Goal: Task Accomplishment & Management: Use online tool/utility

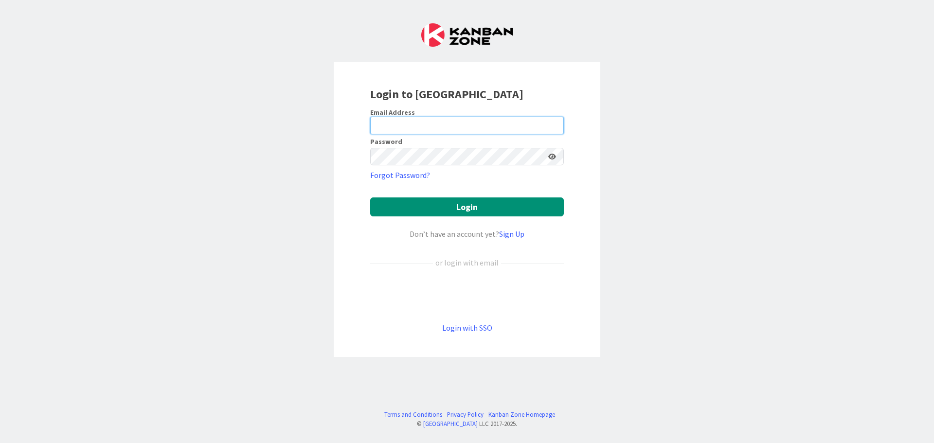
click at [472, 123] on input "email" at bounding box center [467, 126] width 194 height 18
type input "[EMAIL_ADDRESS][DOMAIN_NAME]"
click at [370, 198] on button "Login" at bounding box center [467, 207] width 194 height 19
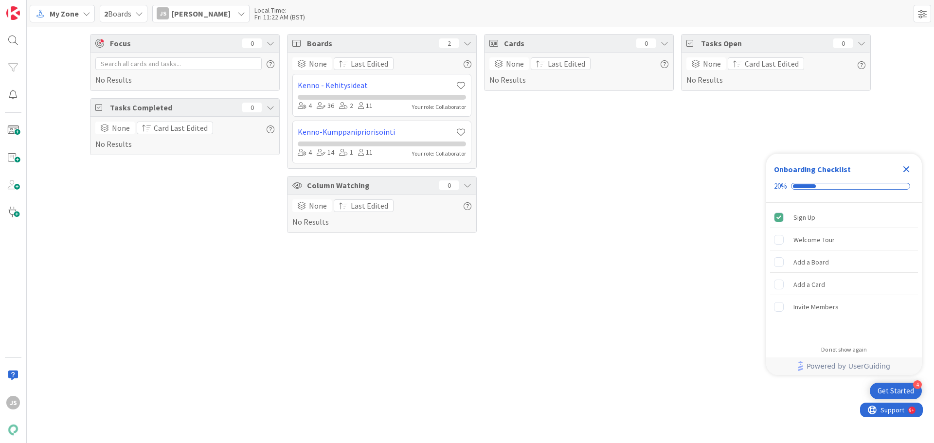
click at [85, 18] on div "My Zone" at bounding box center [62, 14] width 65 height 18
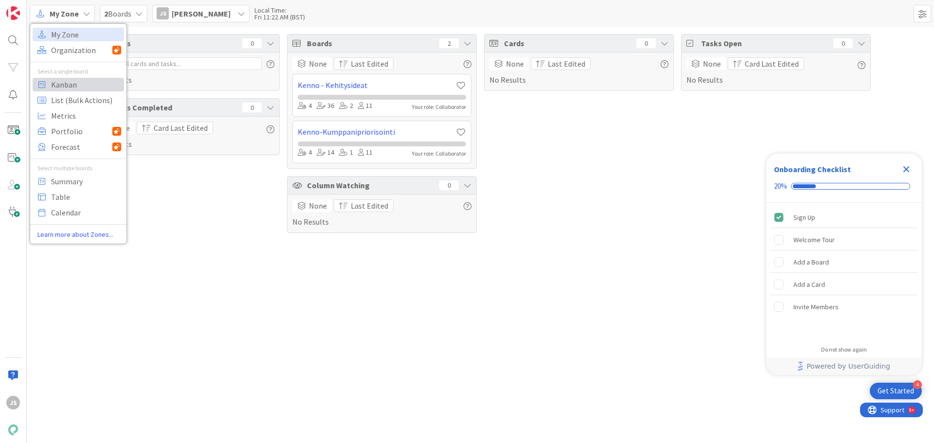
click at [74, 88] on span "Kanban" at bounding box center [86, 84] width 70 height 15
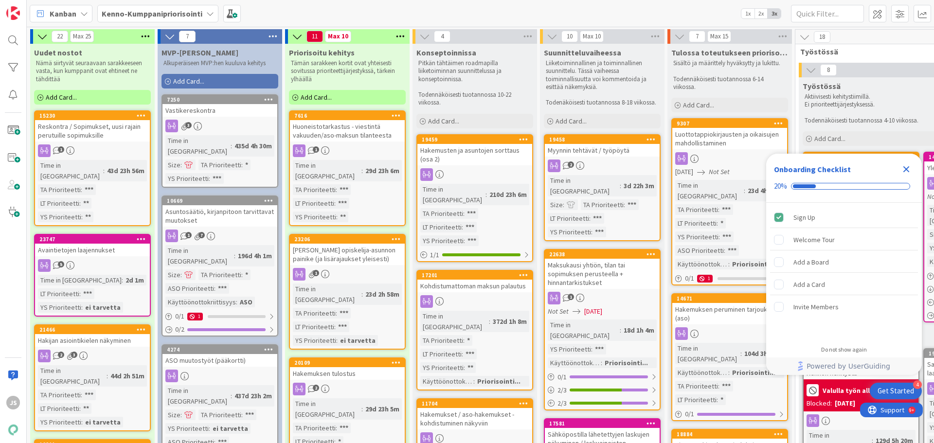
click at [907, 169] on icon "Close Checklist" at bounding box center [907, 169] width 6 height 6
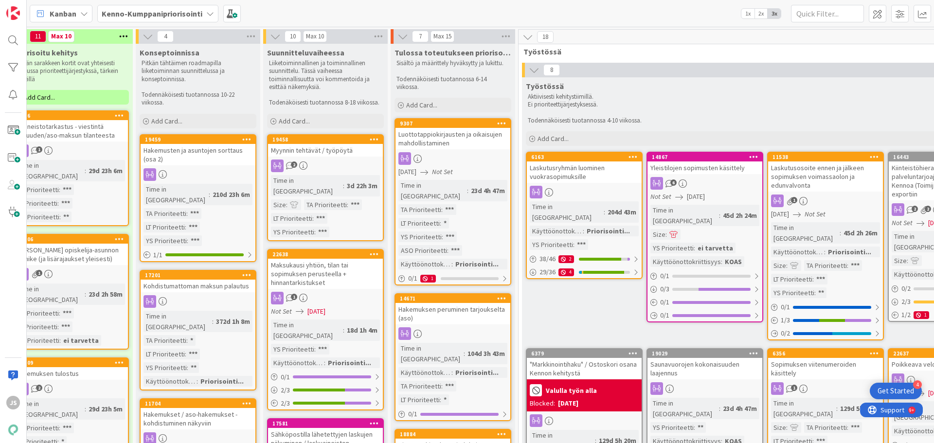
scroll to position [0, 295]
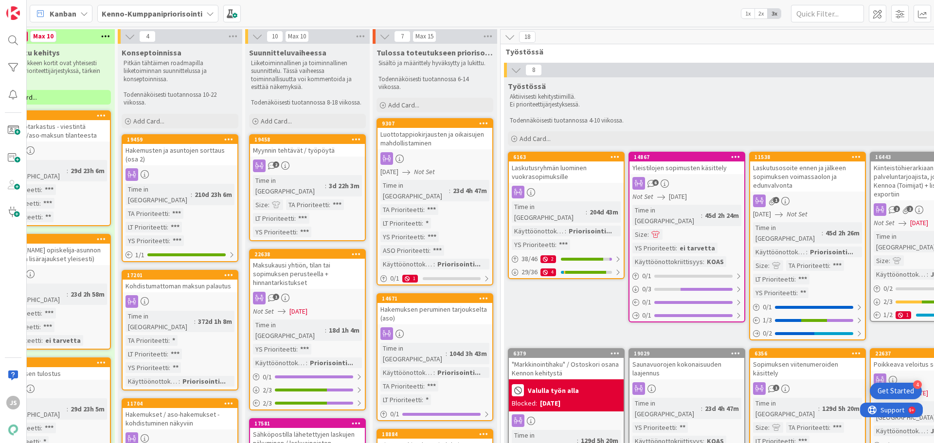
click at [427, 134] on div "Luottotappiokirjausten ja oikaisujen mahdollistaminen" at bounding box center [435, 138] width 115 height 21
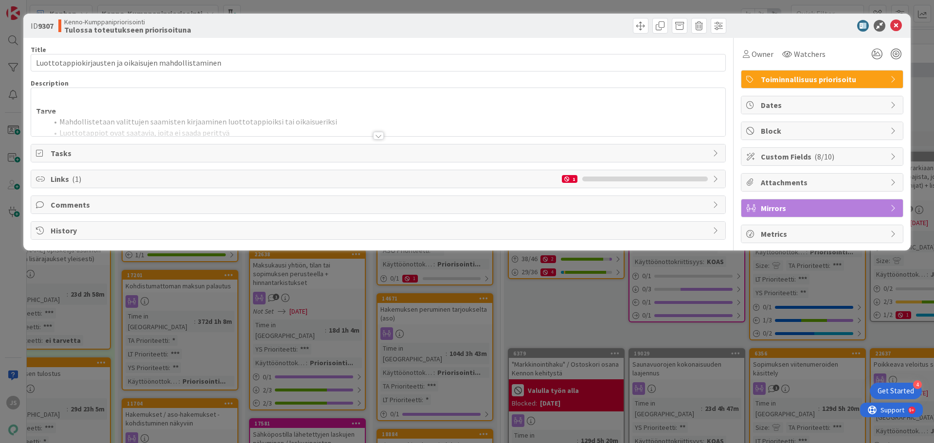
click at [377, 137] on div at bounding box center [378, 136] width 11 height 8
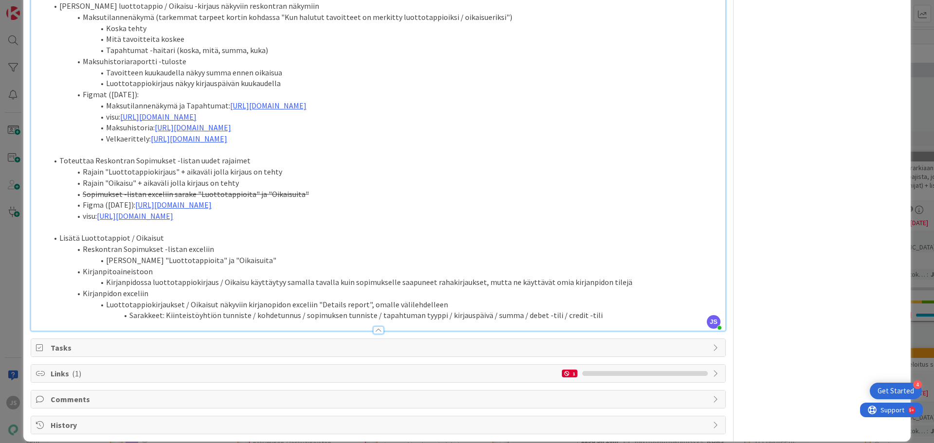
scroll to position [1251, 0]
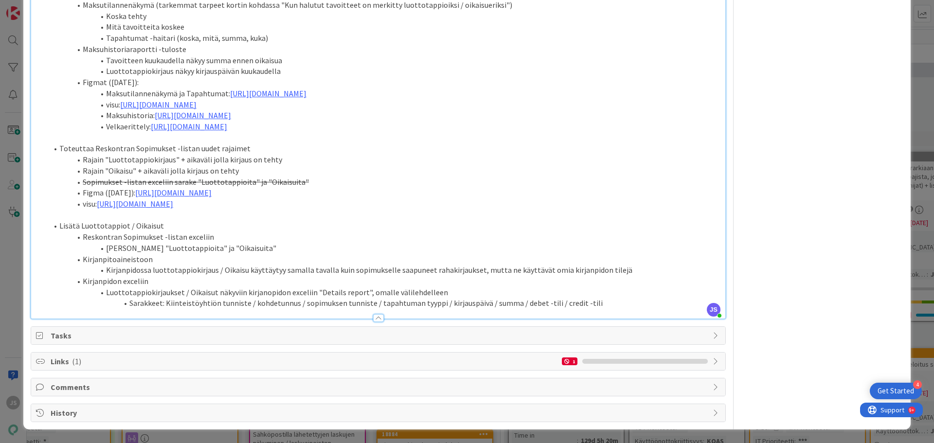
click at [447, 359] on span "Links ( 1 )" at bounding box center [304, 362] width 507 height 12
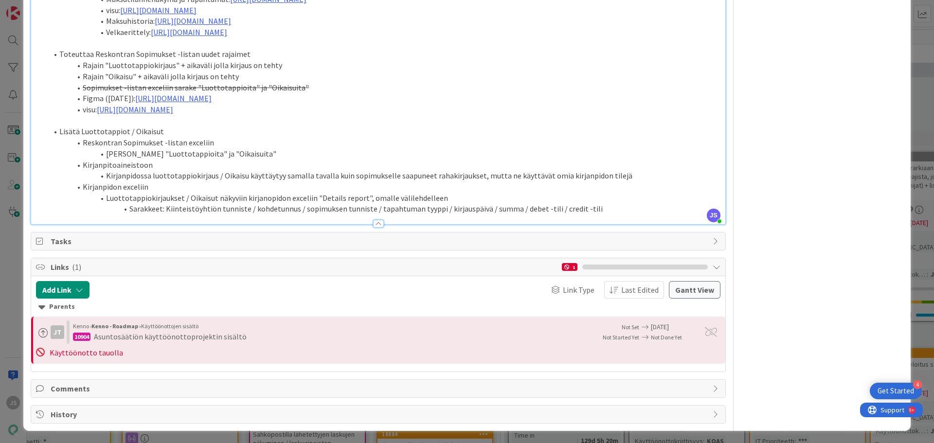
scroll to position [1346, 0]
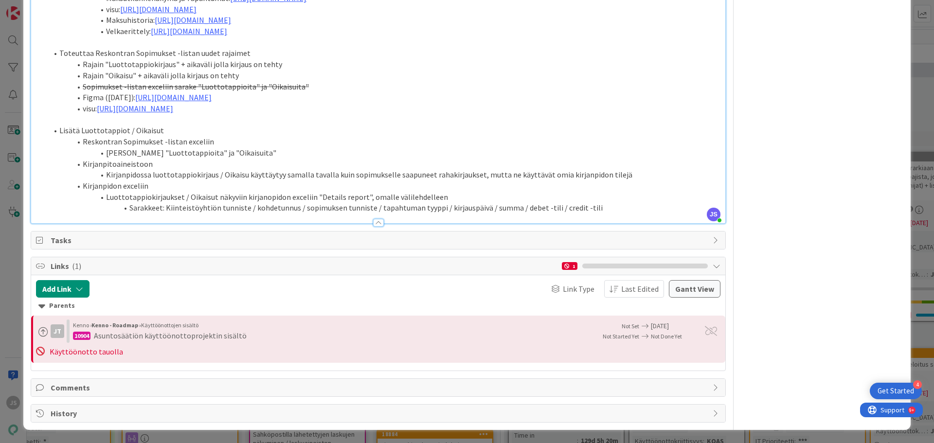
click at [406, 267] on span "Links ( 1 )" at bounding box center [304, 266] width 507 height 12
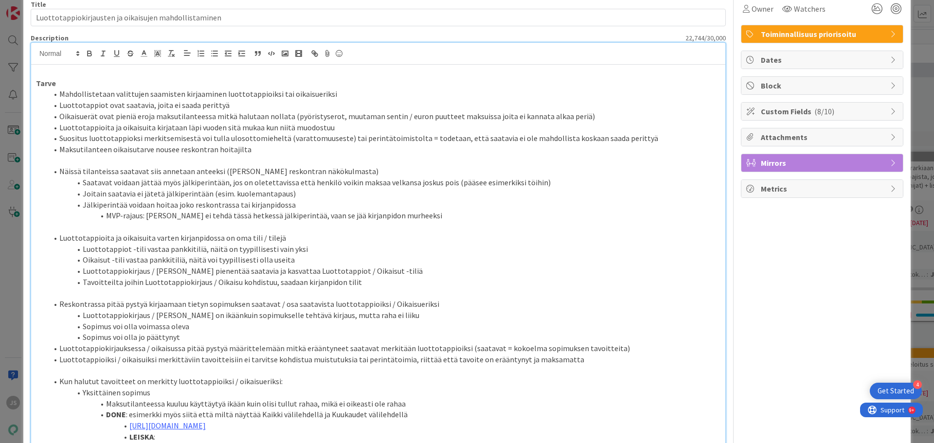
scroll to position [0, 0]
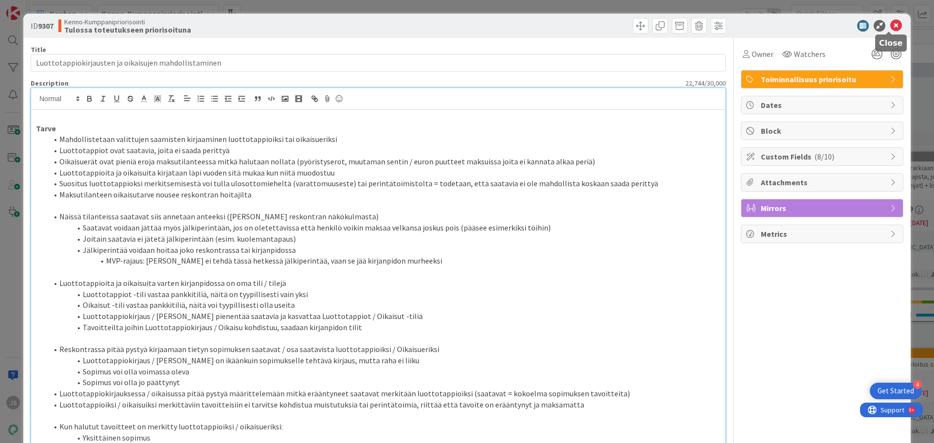
click at [892, 24] on icon at bounding box center [896, 26] width 12 height 12
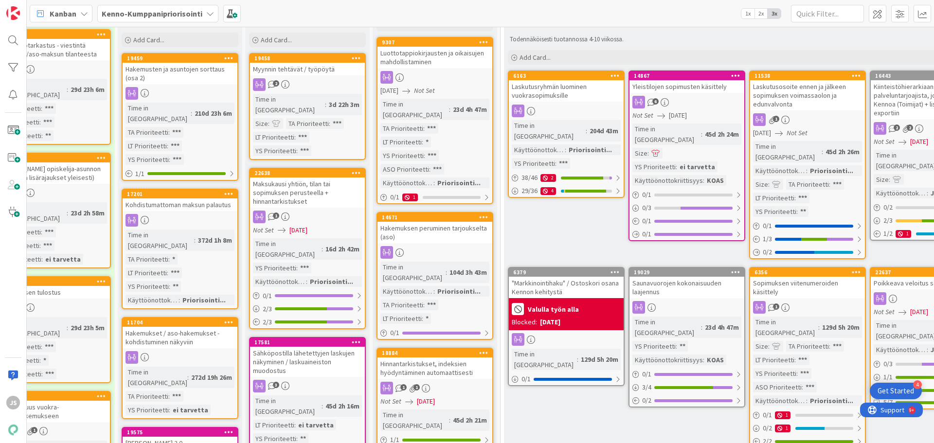
scroll to position [0, 295]
